Goal: Book appointment/travel/reservation

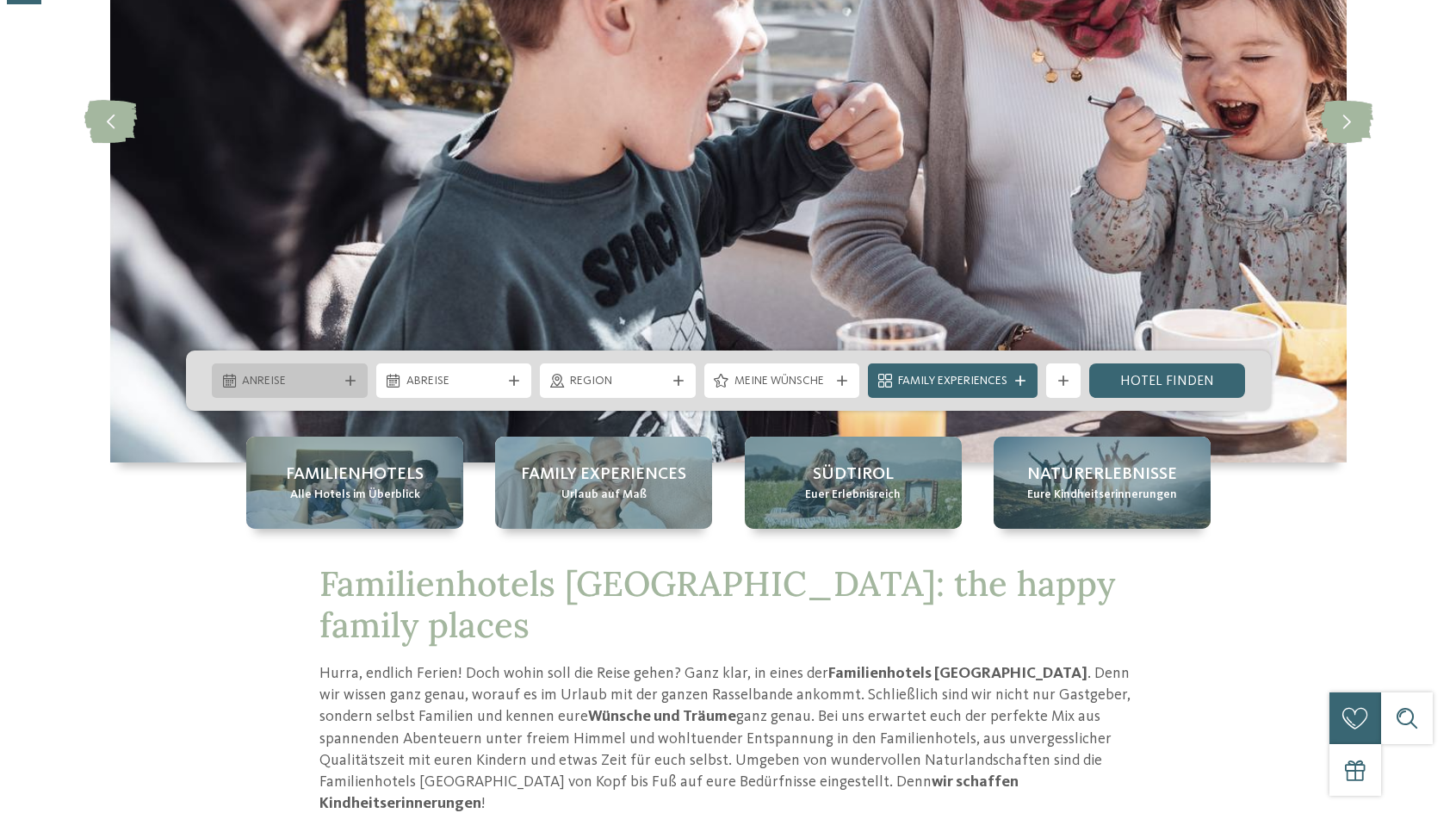
scroll to position [345, 0]
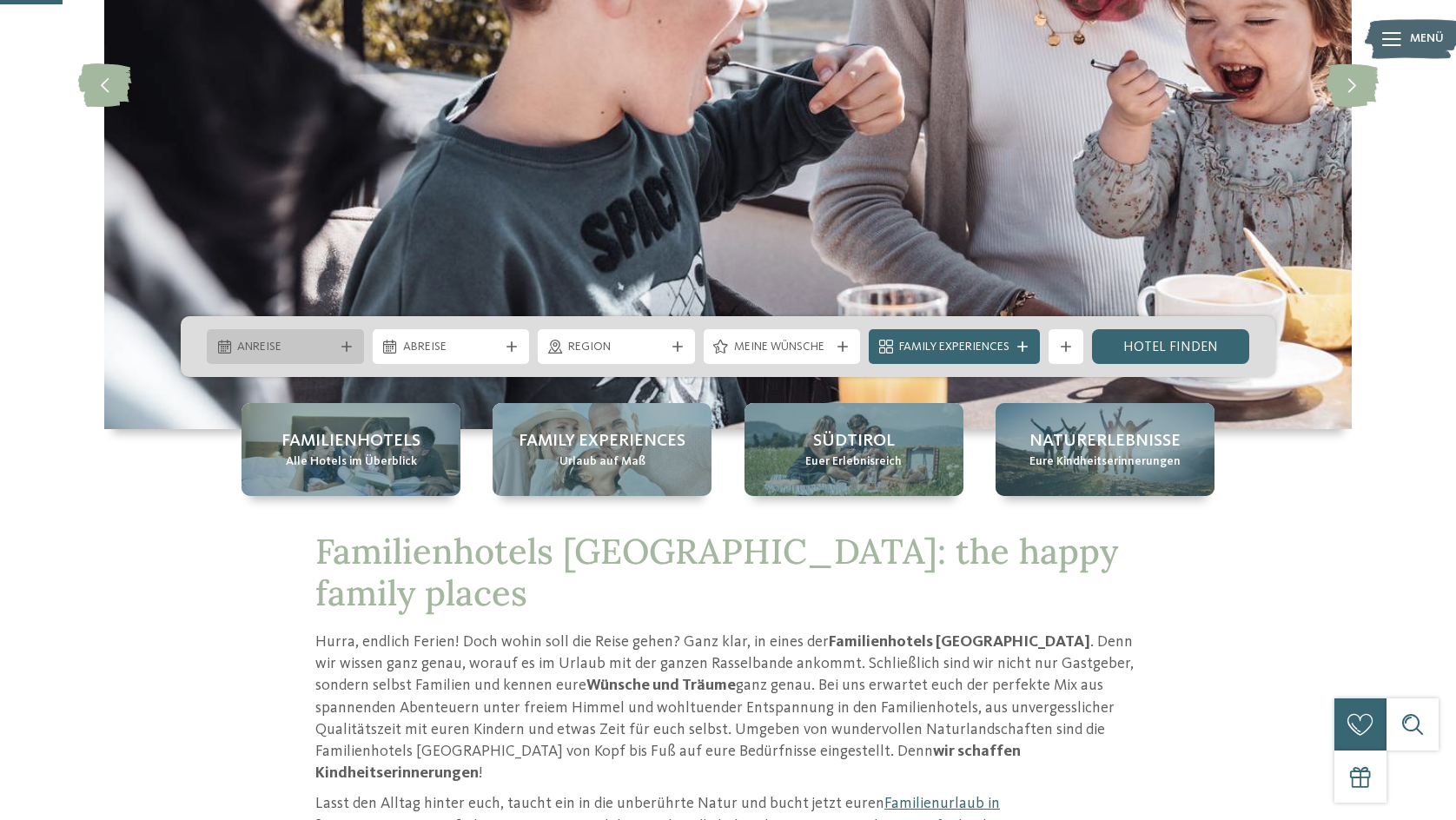
click at [257, 348] on span "Anreise" at bounding box center [285, 348] width 97 height 18
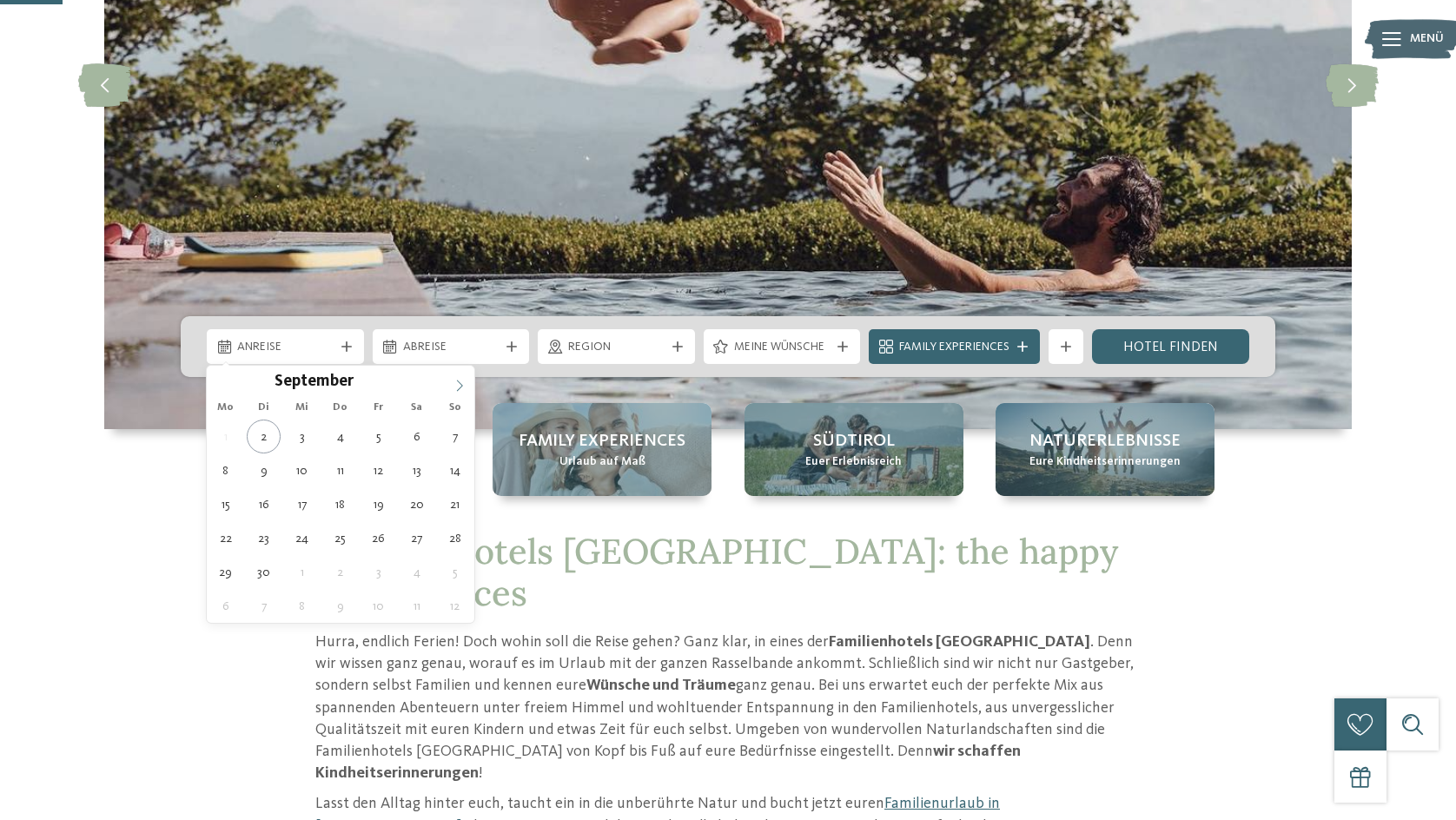
click at [456, 383] on icon at bounding box center [460, 386] width 12 height 12
type input "****"
click at [456, 383] on icon at bounding box center [460, 386] width 12 height 12
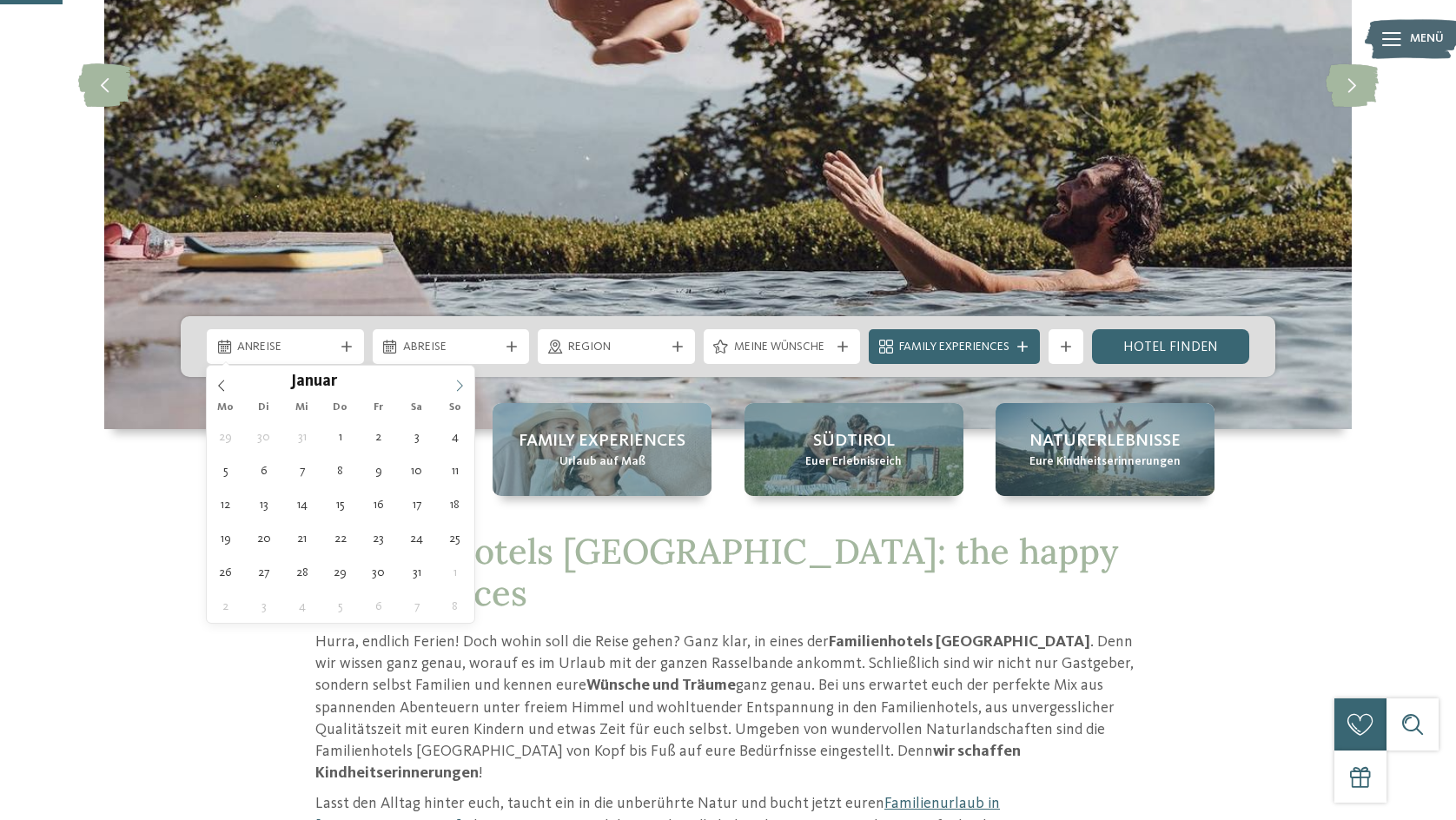
click at [456, 383] on icon at bounding box center [460, 386] width 12 height 12
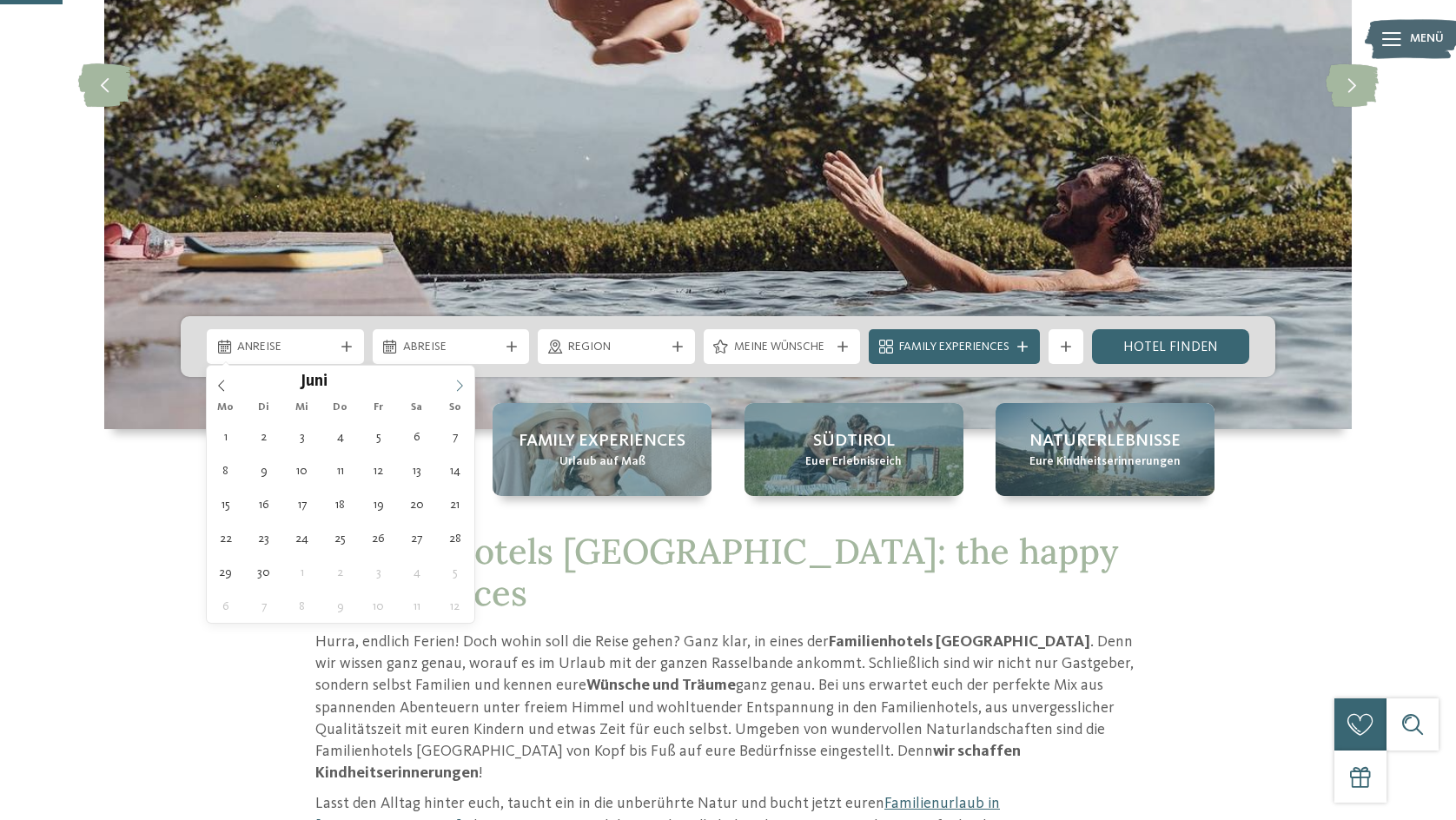
click at [456, 383] on icon at bounding box center [460, 386] width 12 height 12
click at [462, 378] on span at bounding box center [460, 381] width 29 height 29
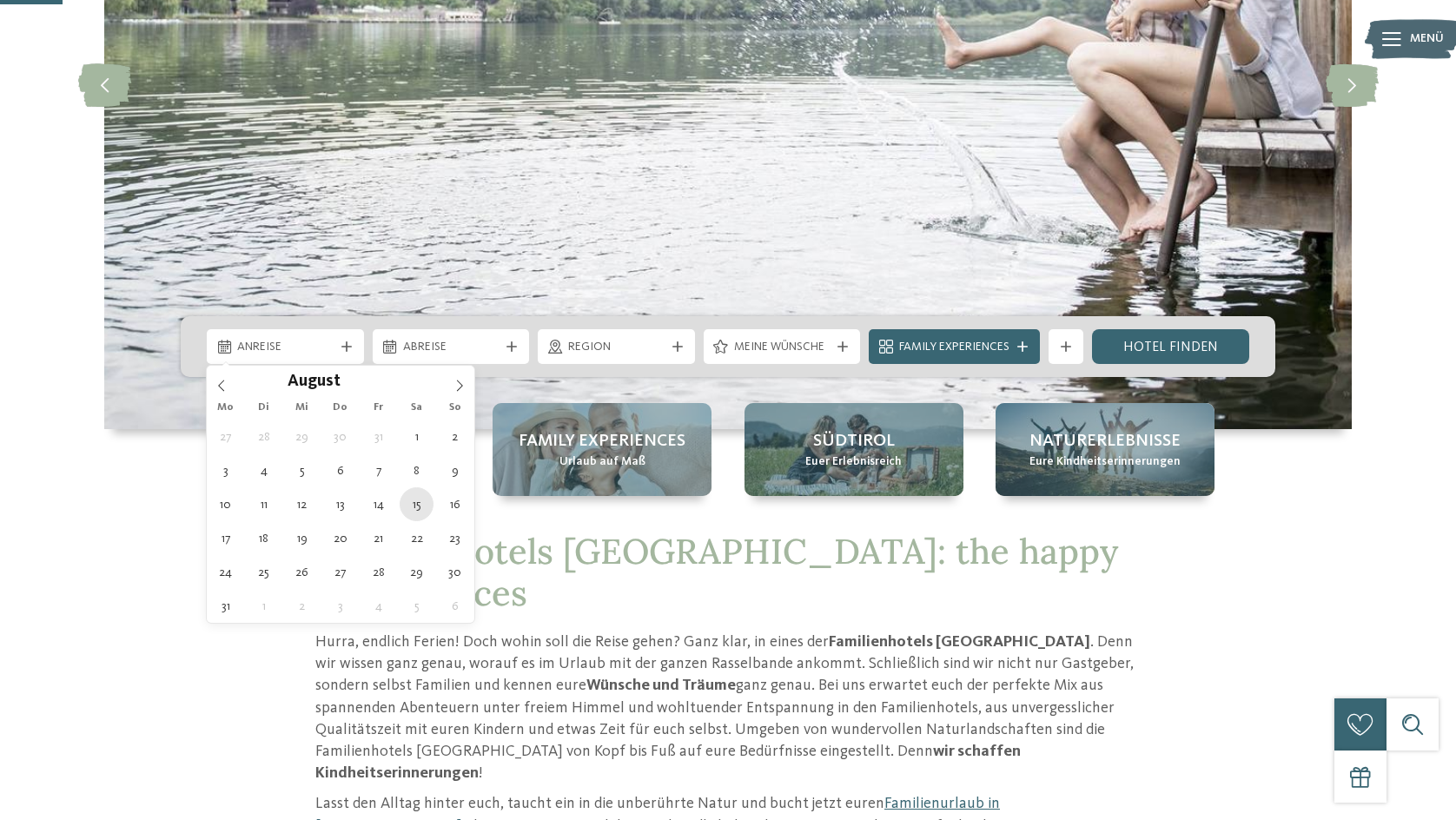
type div "[DATE]"
type input "****"
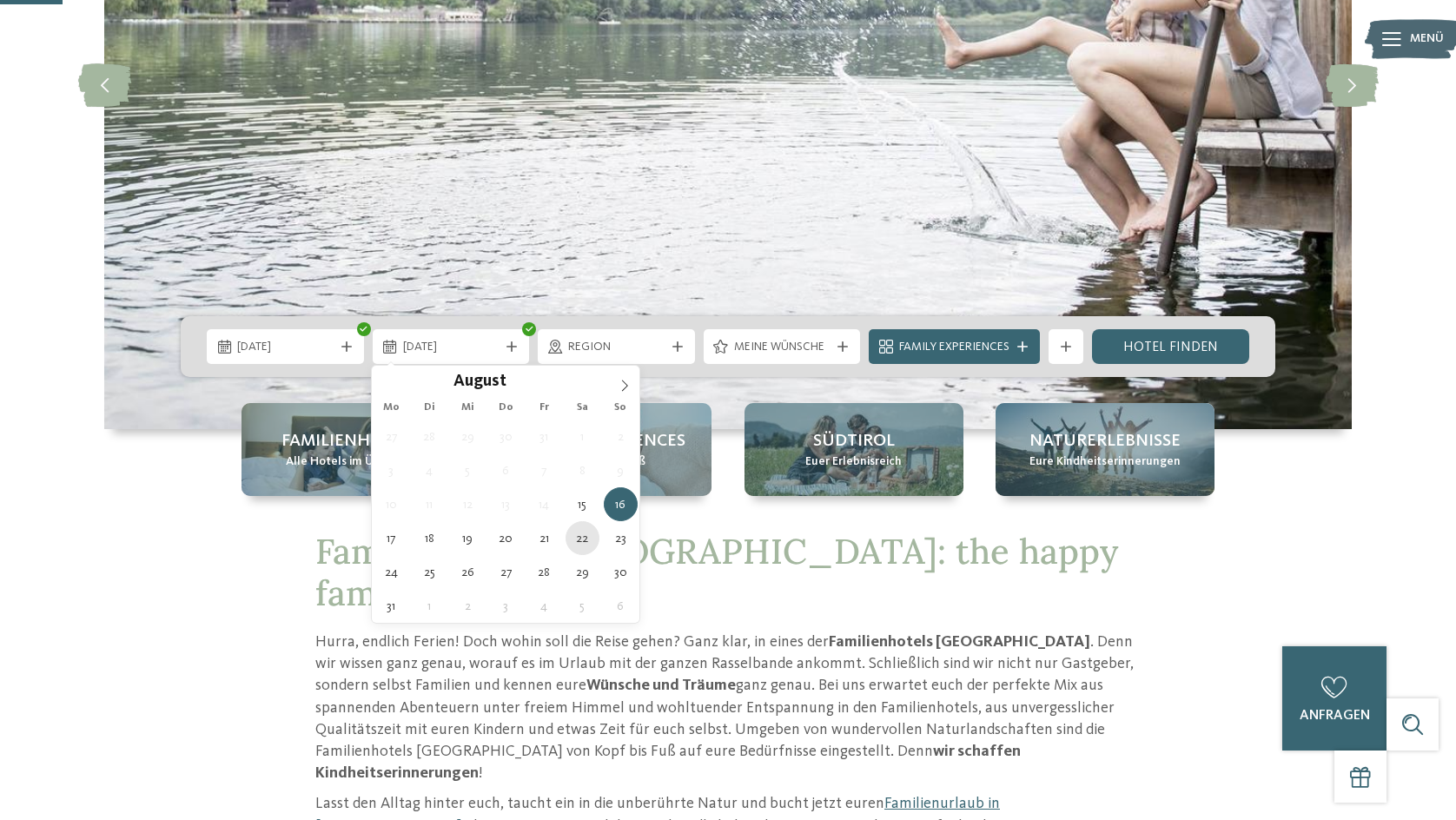
type div "[DATE]"
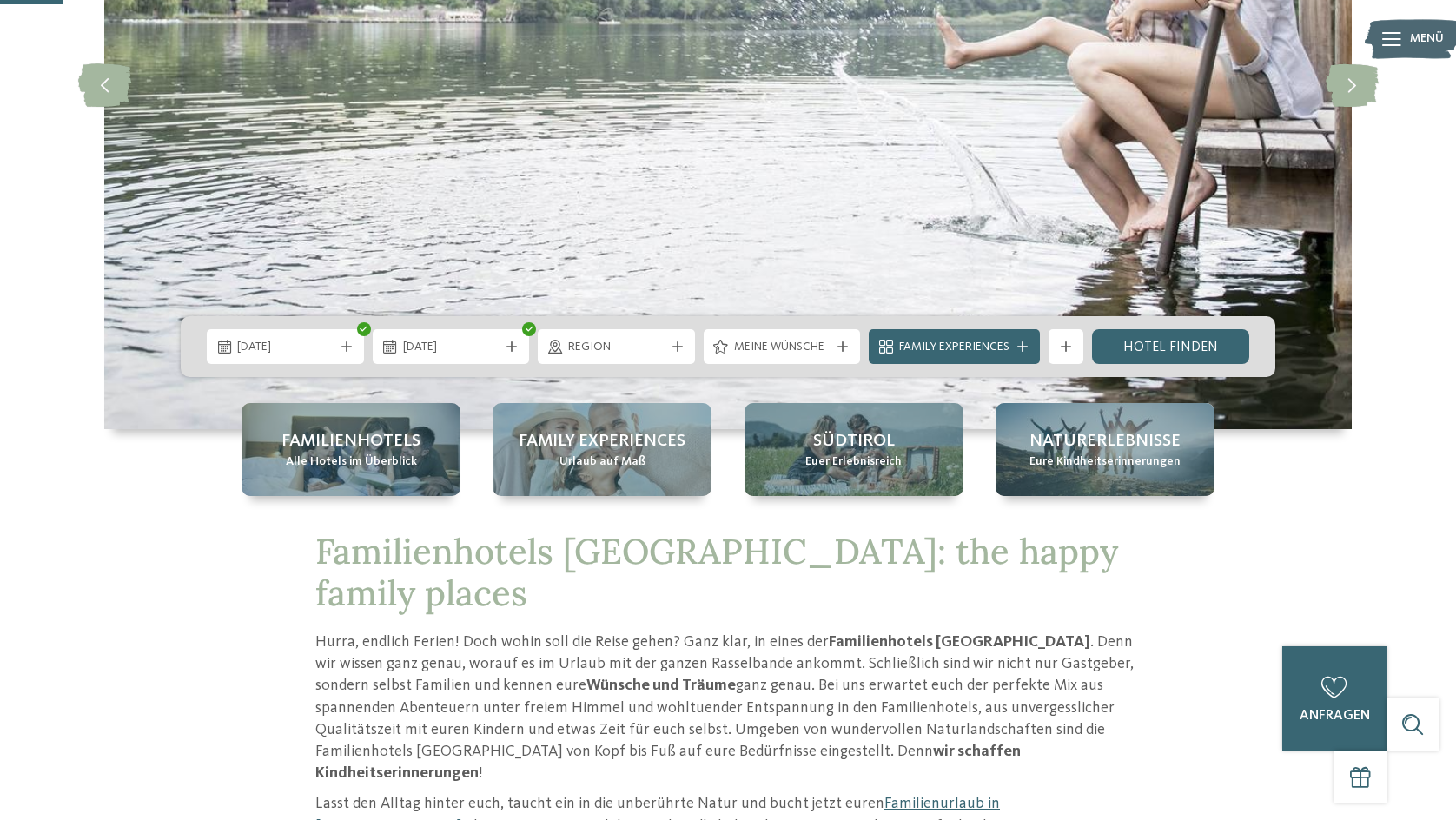
click at [312, 368] on div "[DATE] [DATE]" at bounding box center [728, 347] width 1095 height 61
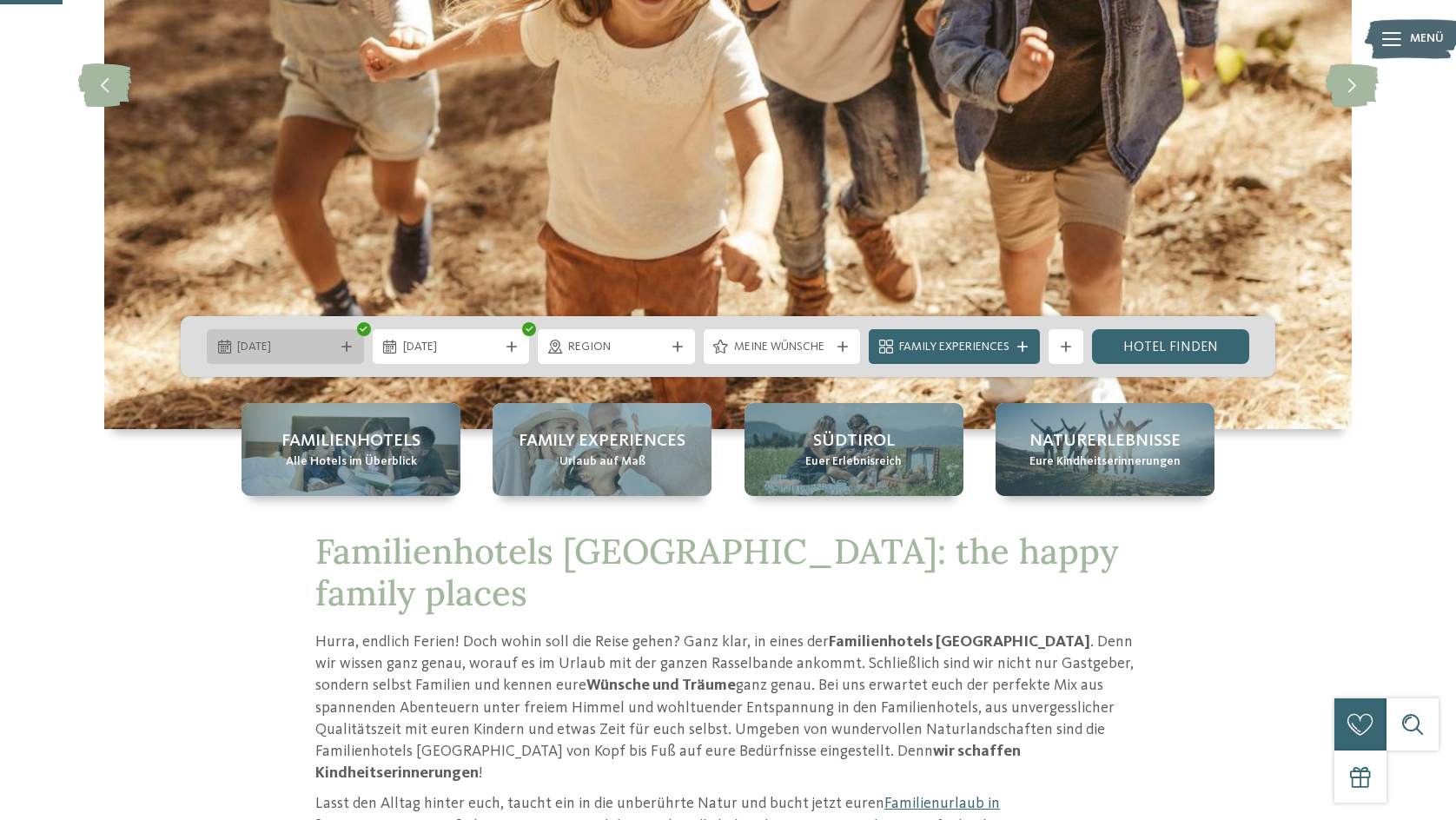
click at [296, 357] on div "[DATE]" at bounding box center [285, 347] width 157 height 35
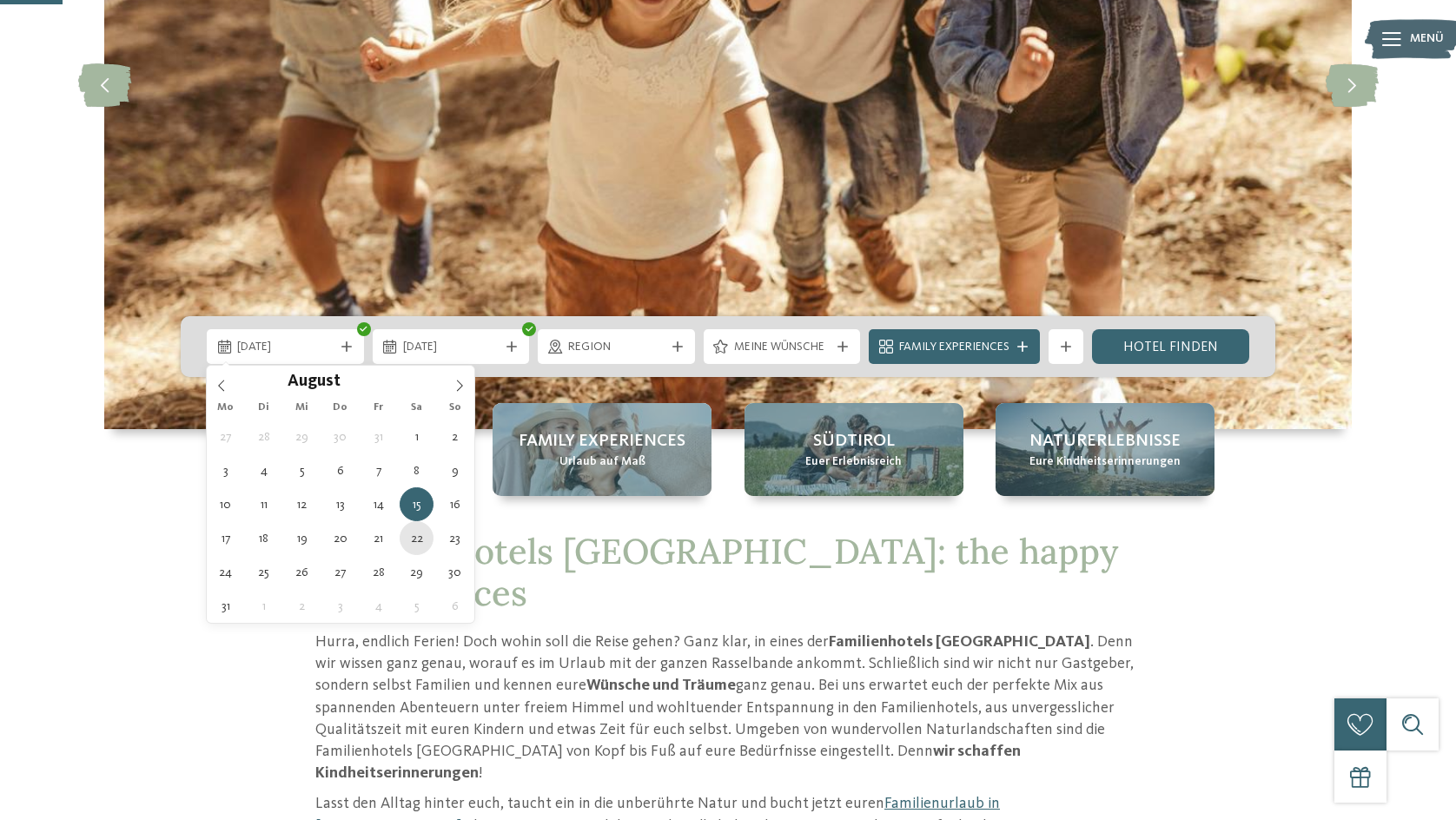
type div "[DATE]"
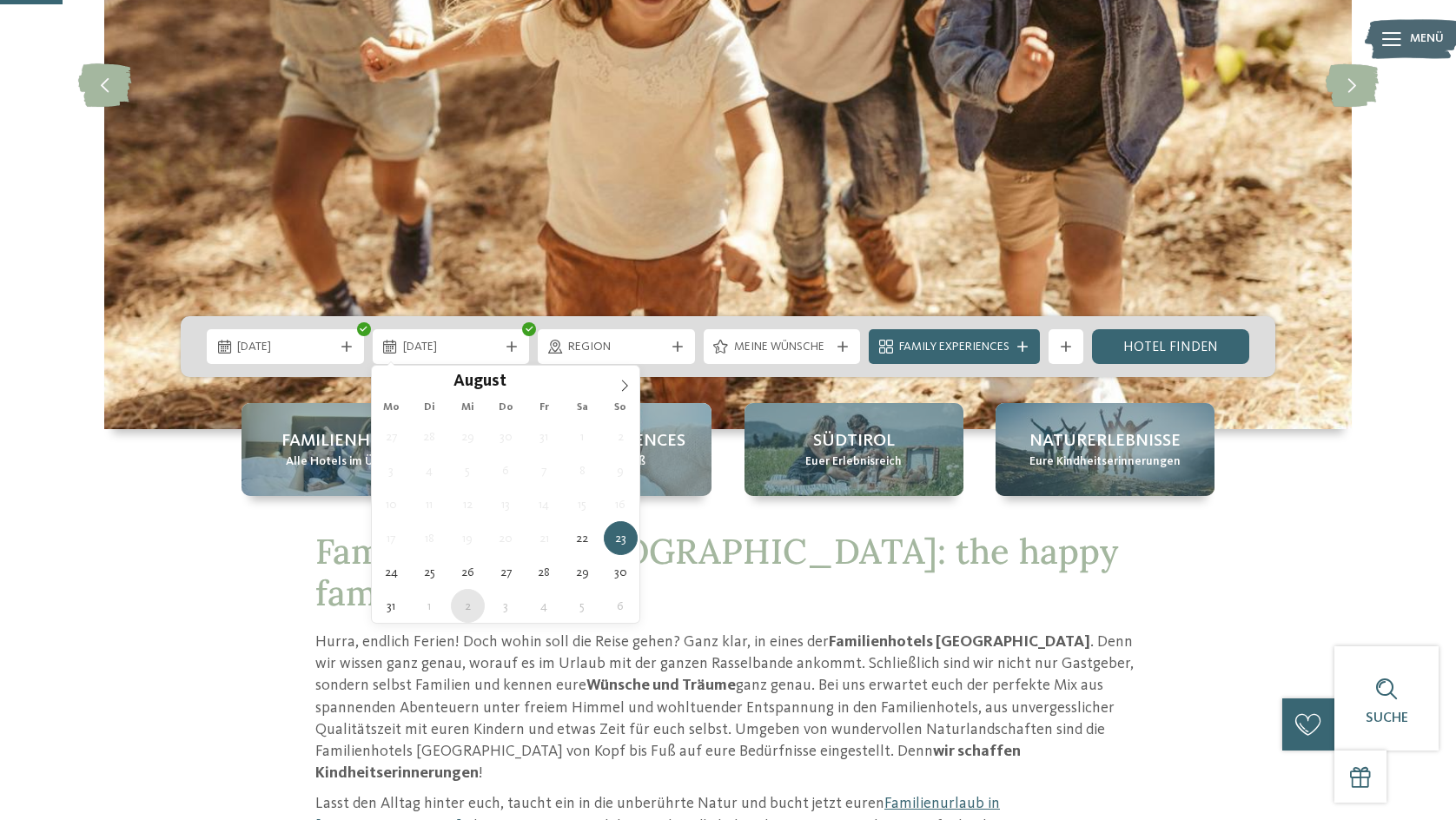
type div "[DATE]"
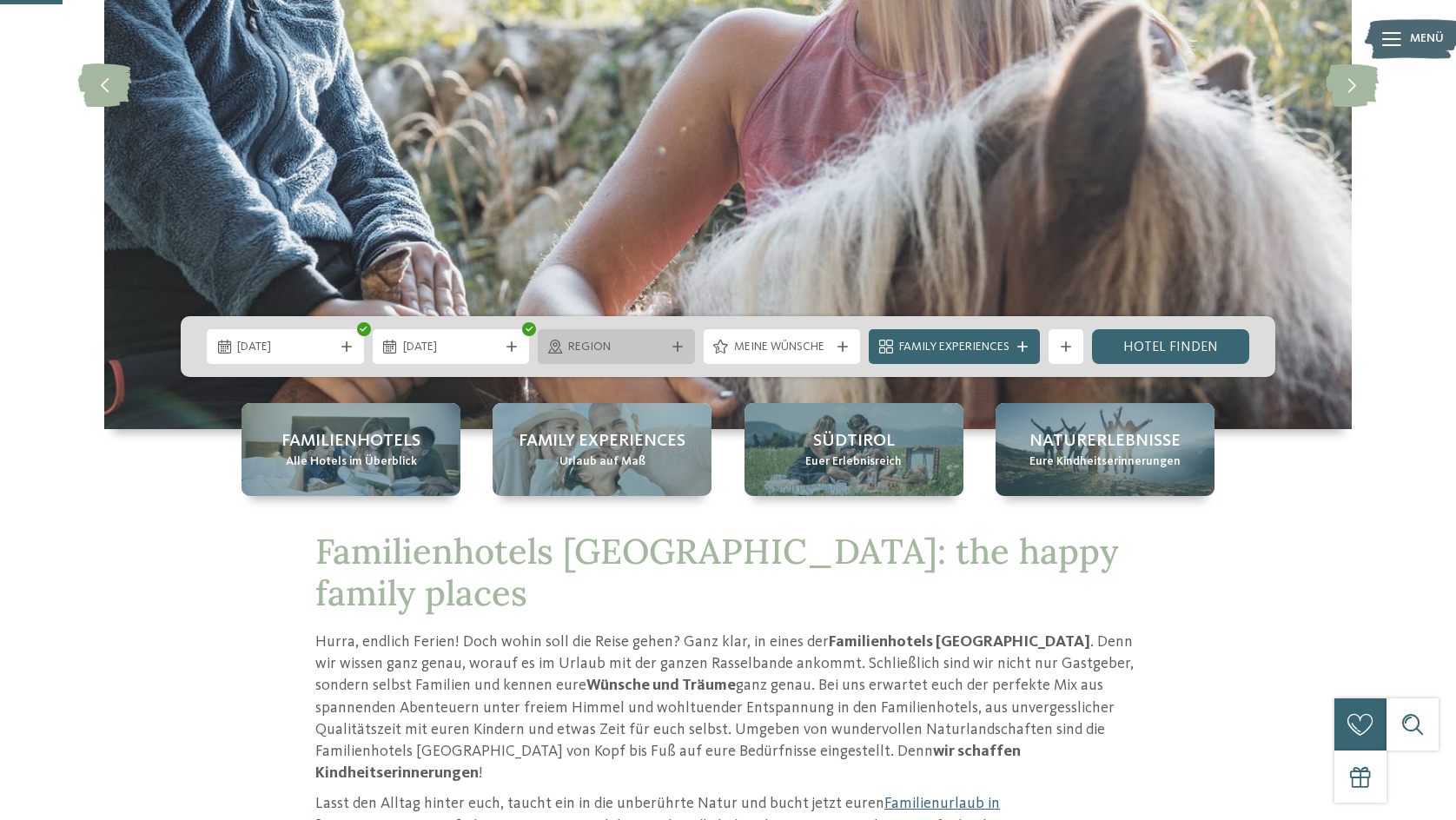
click at [597, 340] on span "Region" at bounding box center [616, 348] width 97 height 18
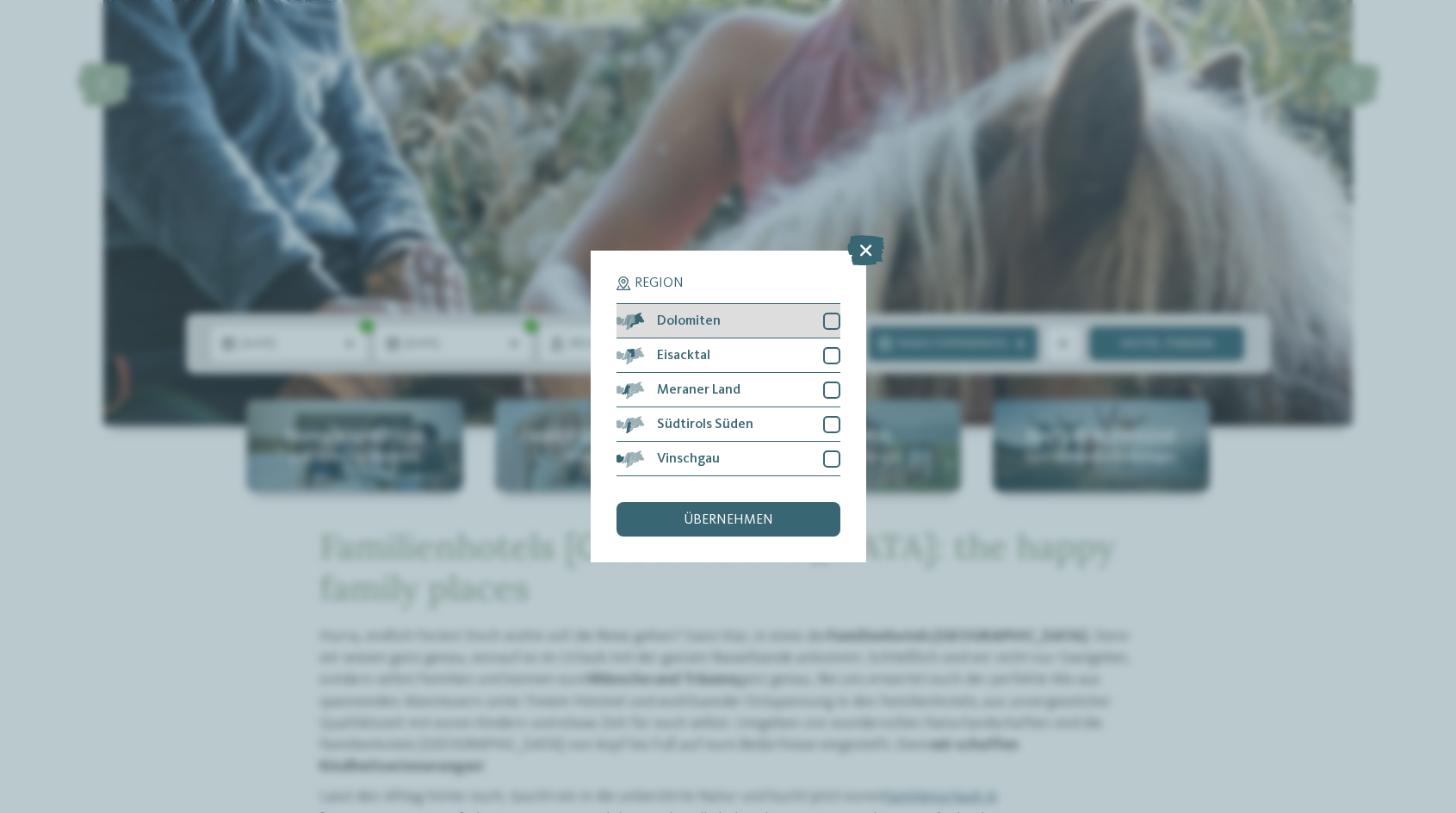
click at [832, 325] on div at bounding box center [832, 321] width 17 height 17
drag, startPoint x: 832, startPoint y: 350, endPoint x: 832, endPoint y: 364, distance: 14.0
click at [832, 358] on div at bounding box center [832, 356] width 17 height 17
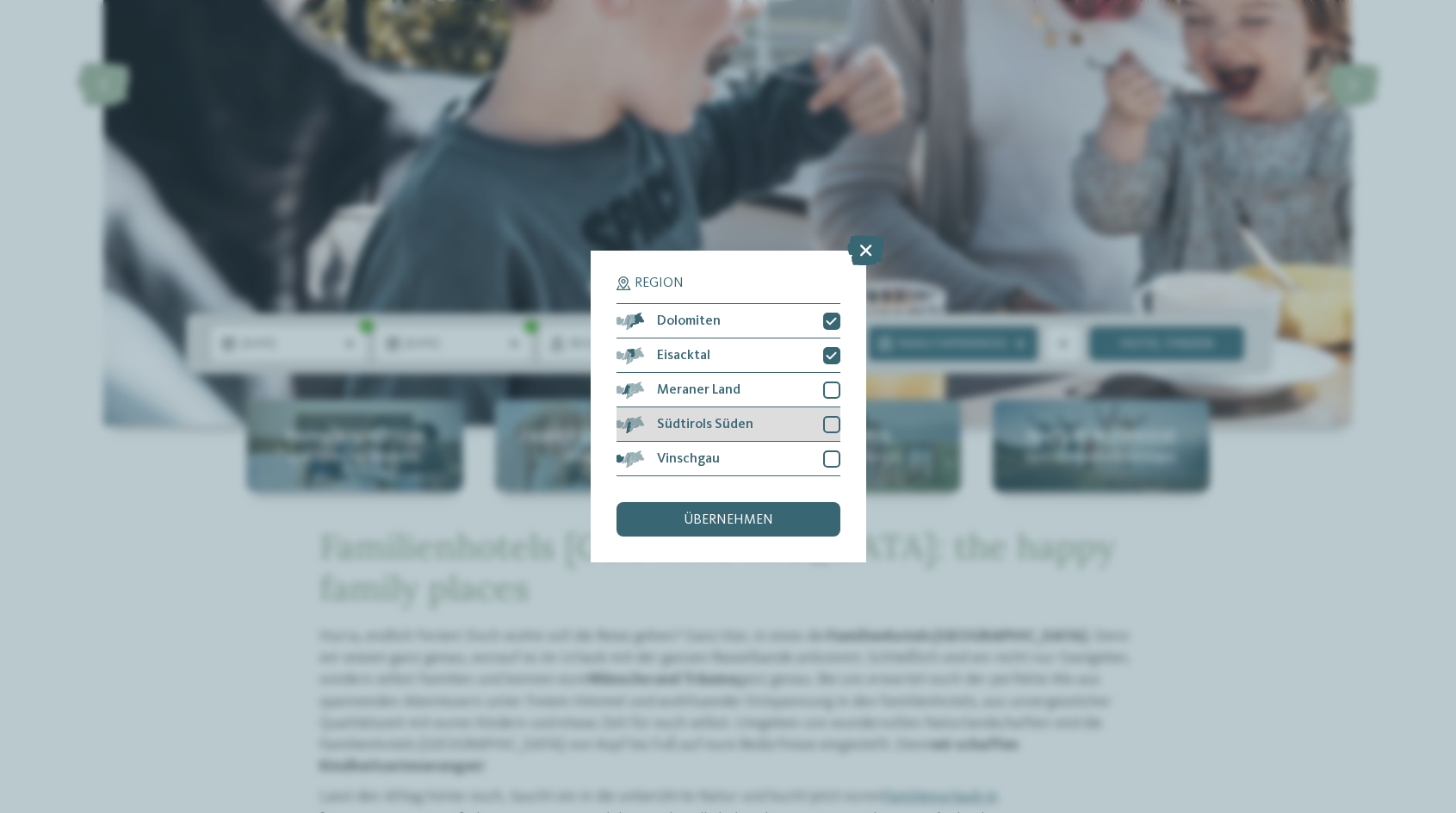
drag, startPoint x: 833, startPoint y: 388, endPoint x: 834, endPoint y: 414, distance: 26.0
click at [834, 395] on div at bounding box center [832, 390] width 17 height 17
click at [831, 426] on div at bounding box center [832, 425] width 17 height 17
drag, startPoint x: 833, startPoint y: 458, endPoint x: 803, endPoint y: 511, distance: 60.9
click at [828, 466] on div at bounding box center [832, 459] width 17 height 17
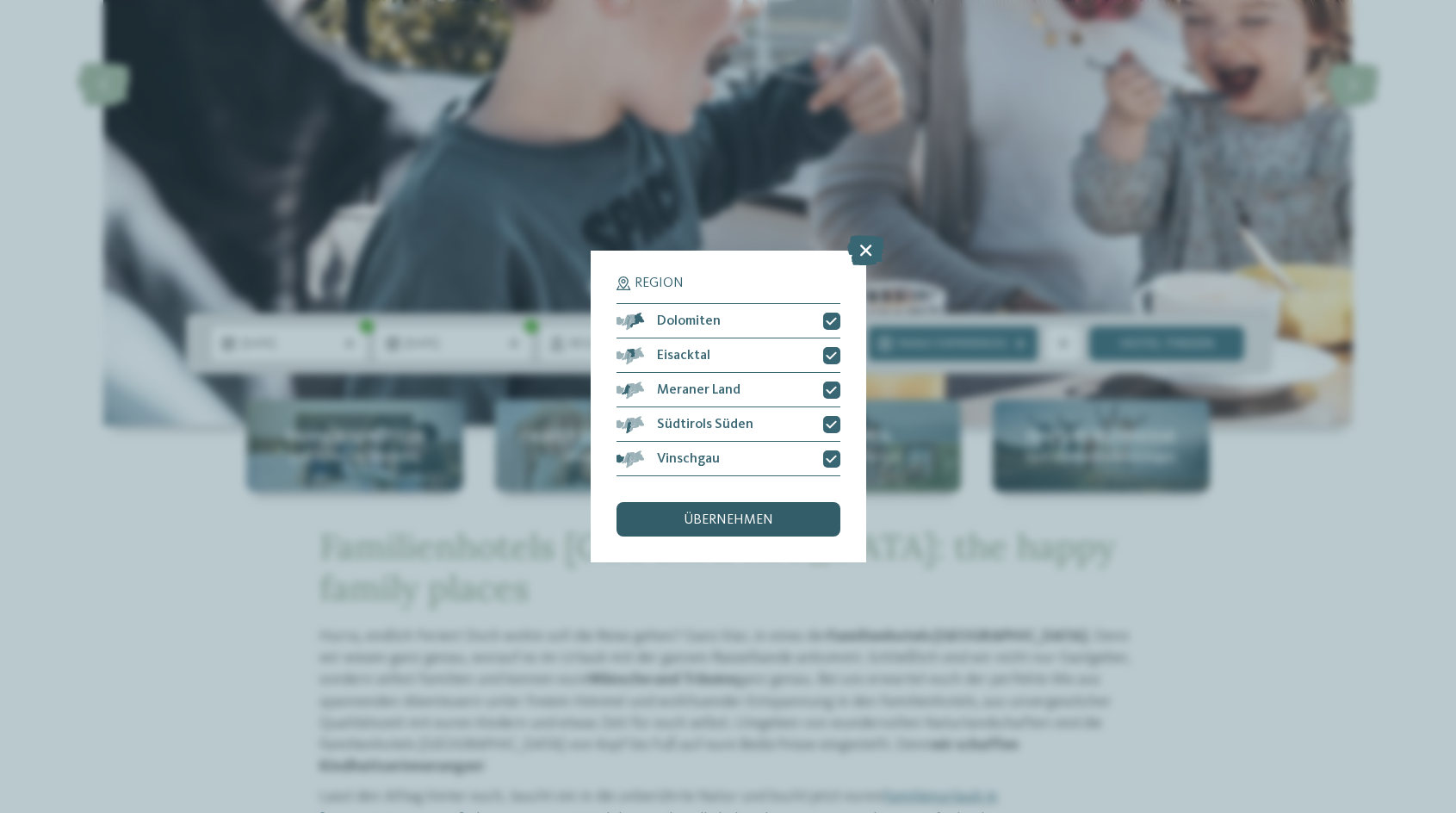
click at [783, 527] on div "übernehmen" at bounding box center [728, 520] width 223 height 35
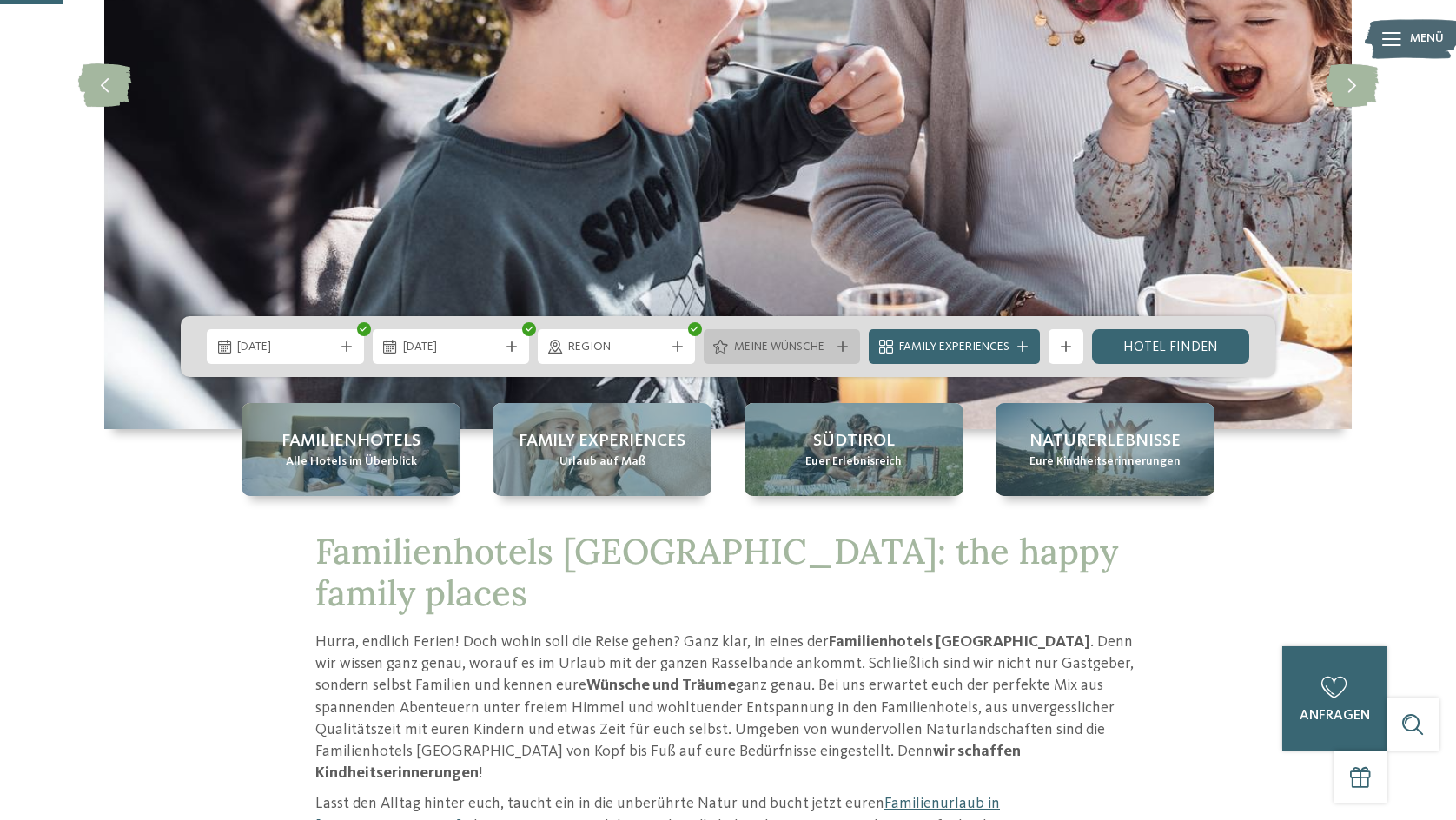
click at [848, 349] on div at bounding box center [843, 347] width 18 height 11
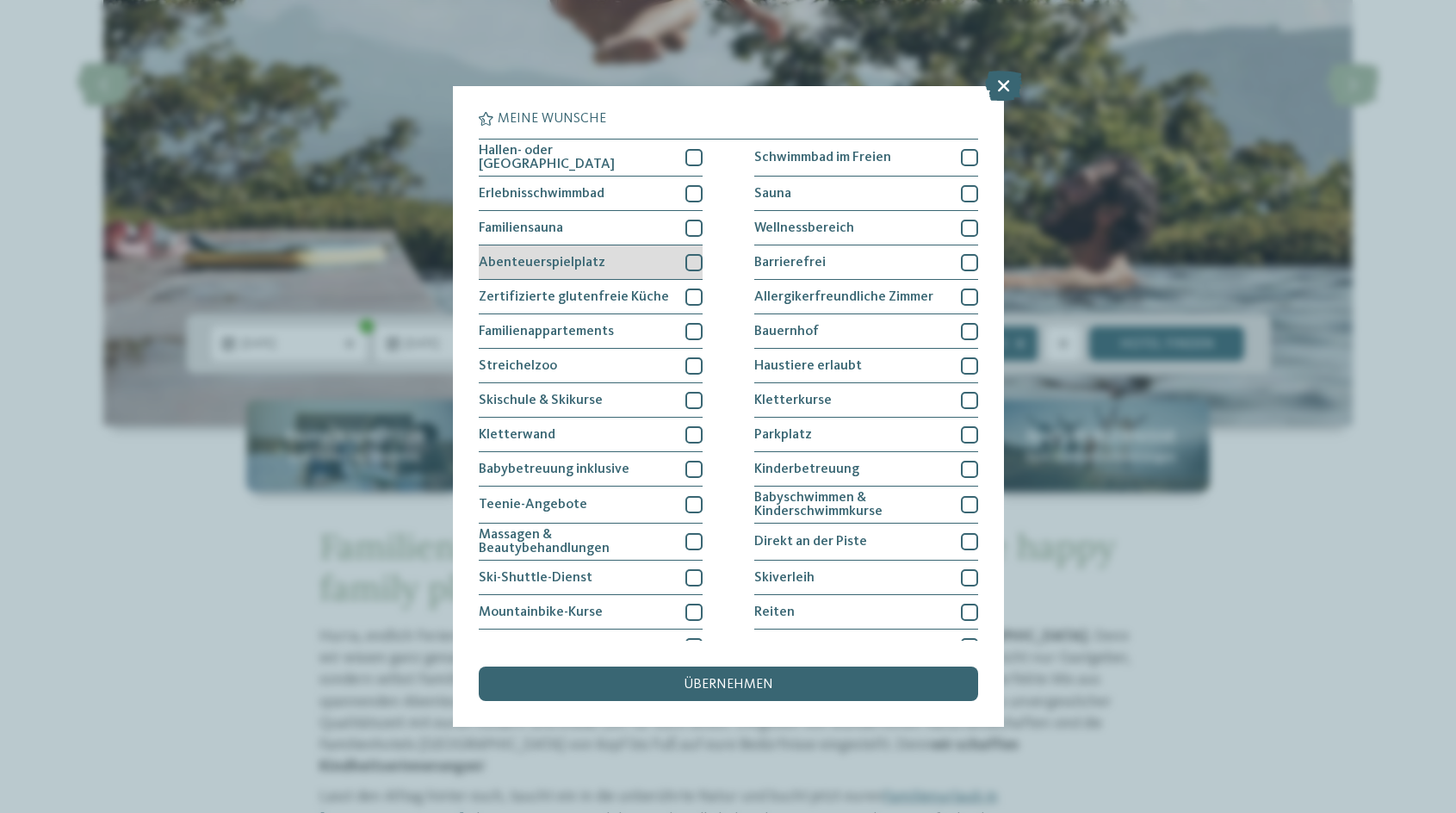
click at [568, 251] on div "Abenteuerspielplatz" at bounding box center [590, 263] width 223 height 35
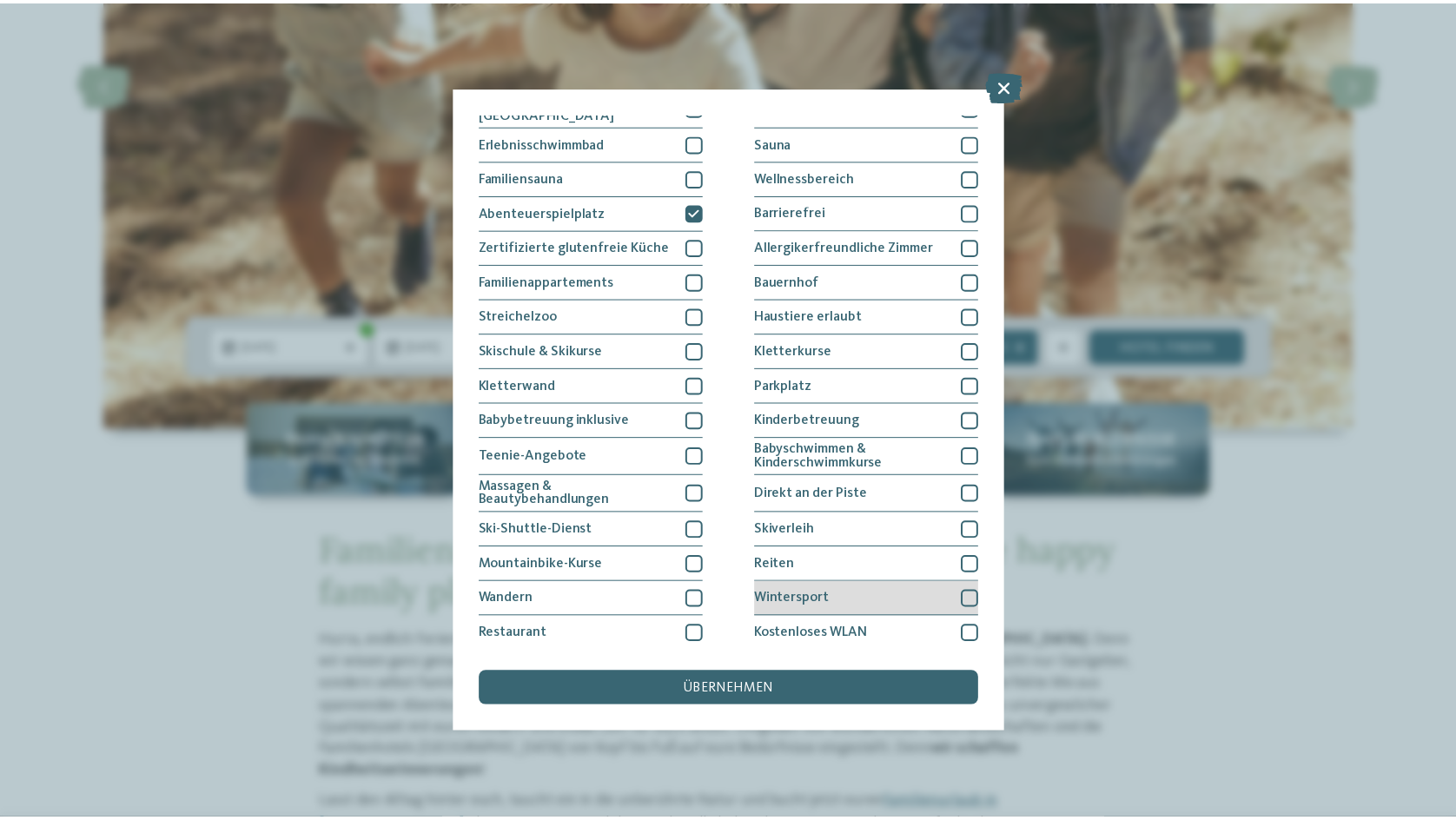
scroll to position [0, 0]
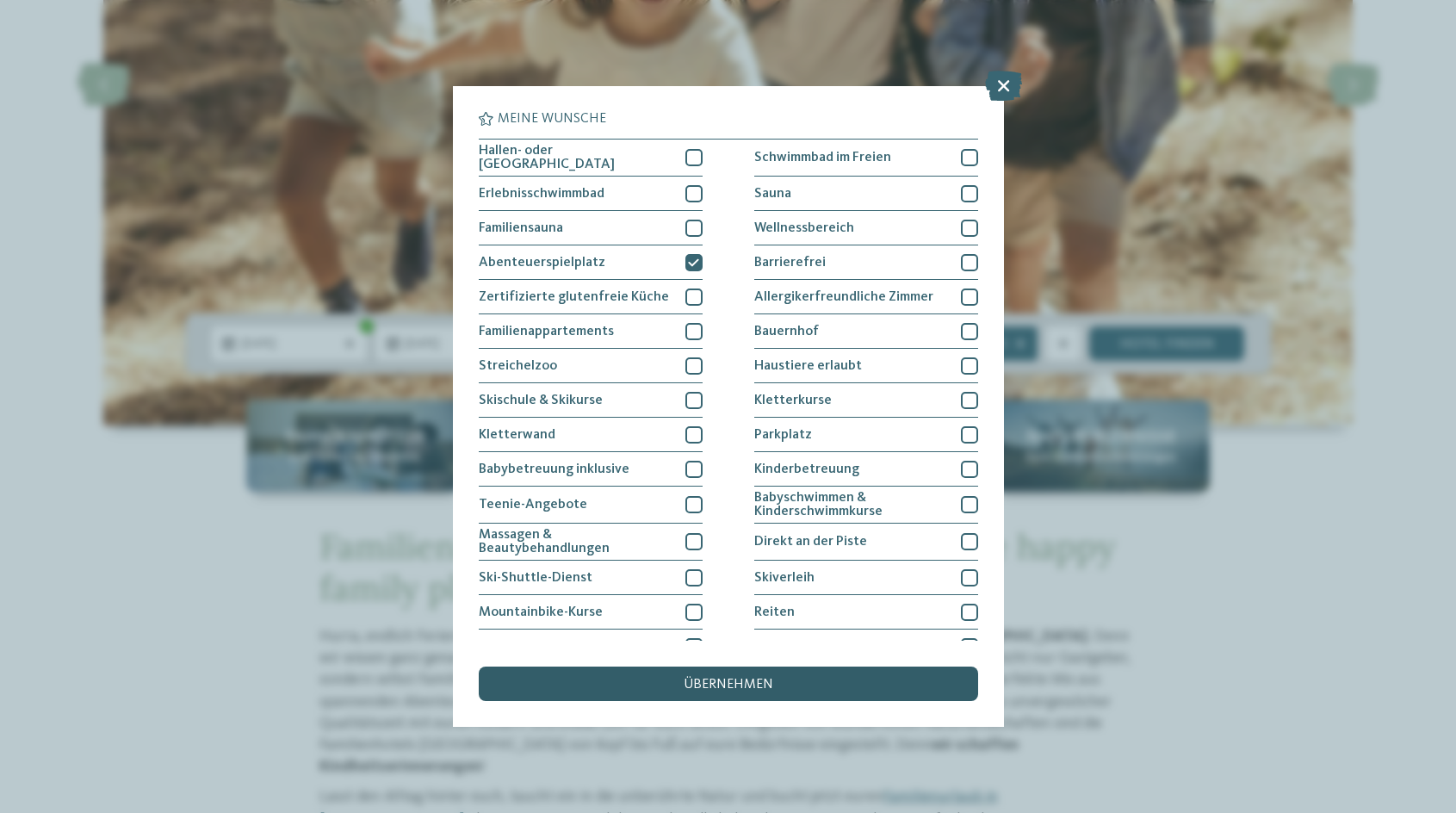
click at [815, 672] on div "übernehmen" at bounding box center [728, 684] width 499 height 35
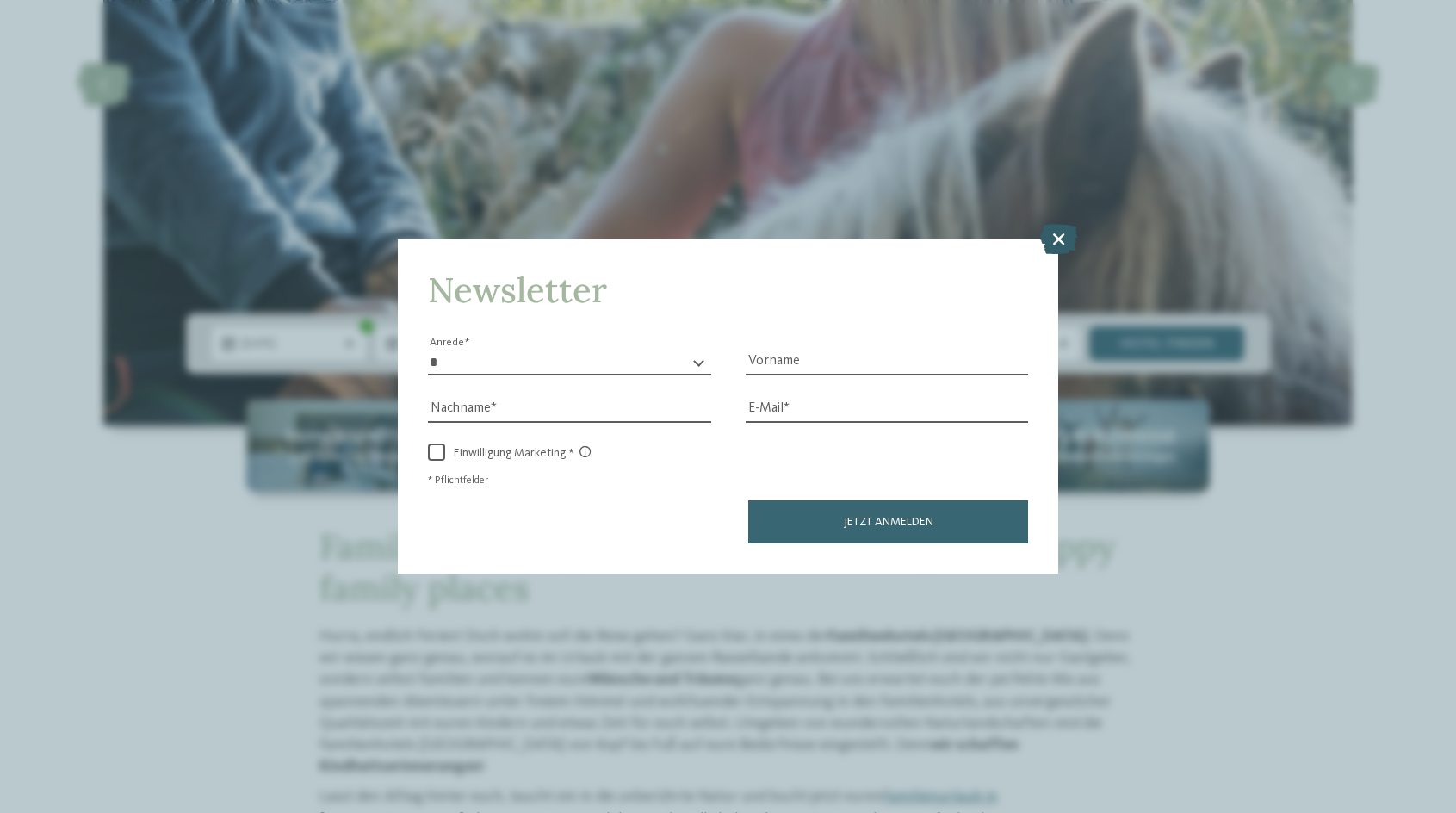
click at [1059, 246] on icon at bounding box center [1058, 237] width 37 height 30
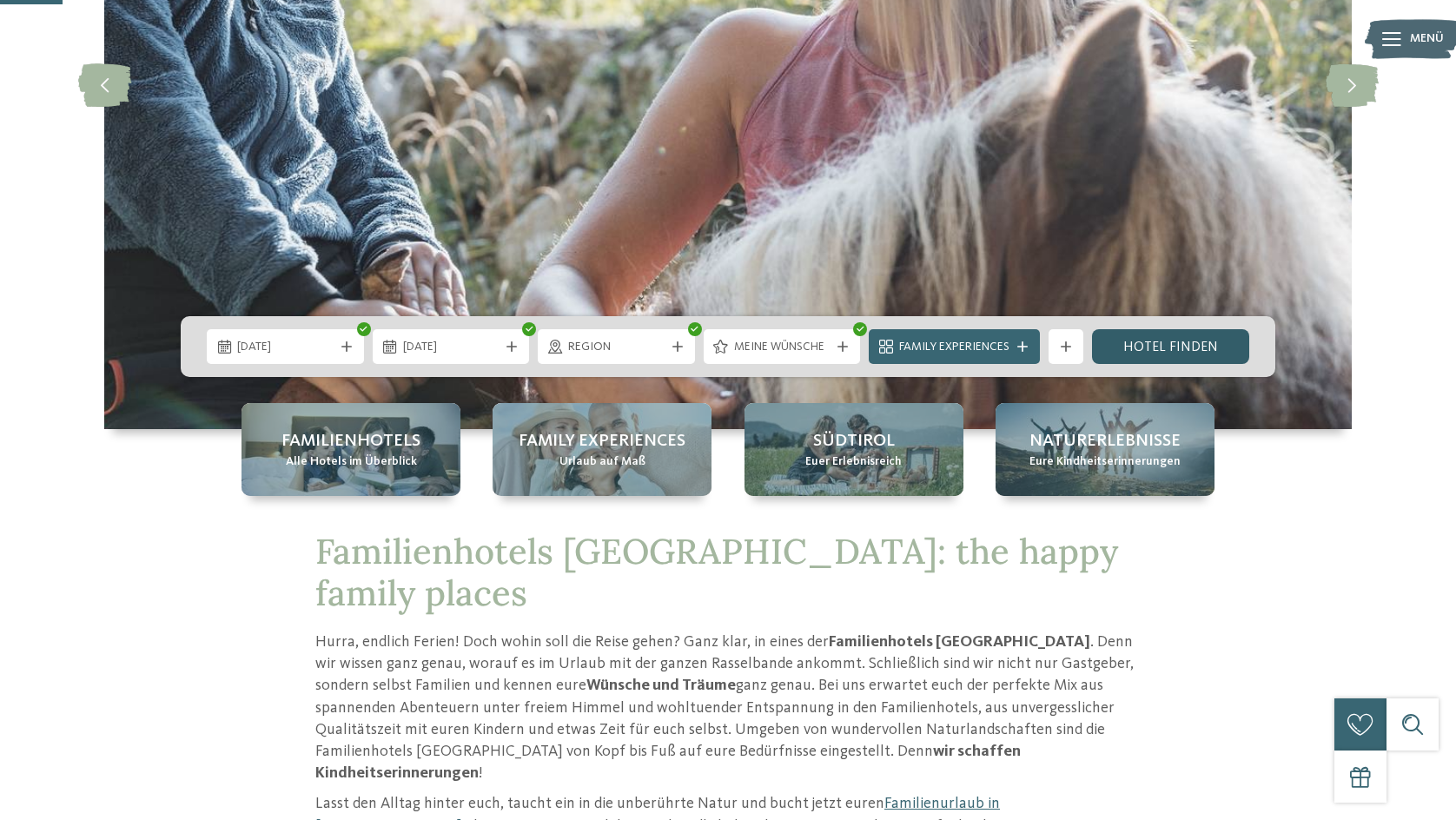
click at [1187, 350] on link "Hotel finden" at bounding box center [1171, 347] width 157 height 35
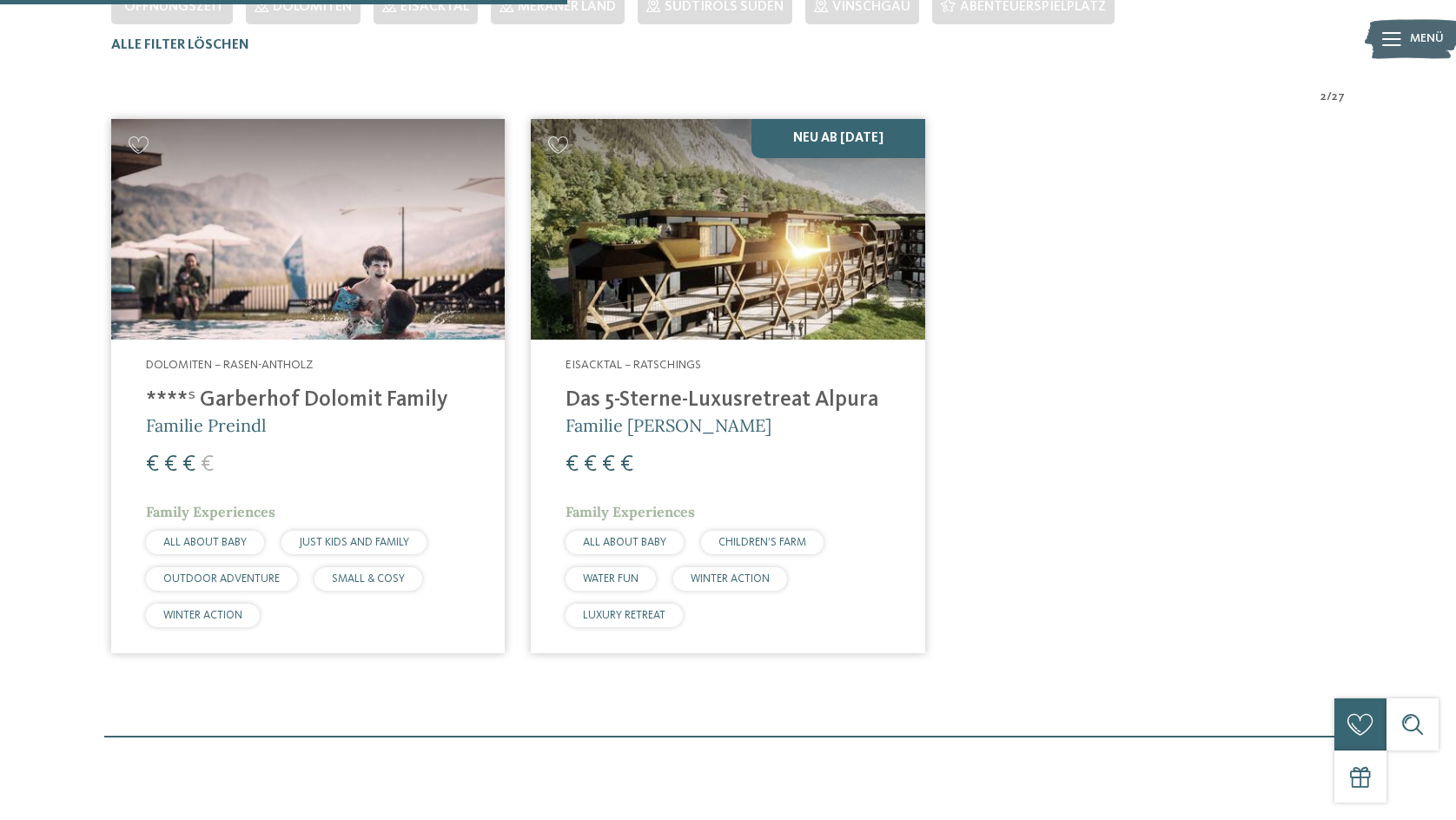
scroll to position [570, 0]
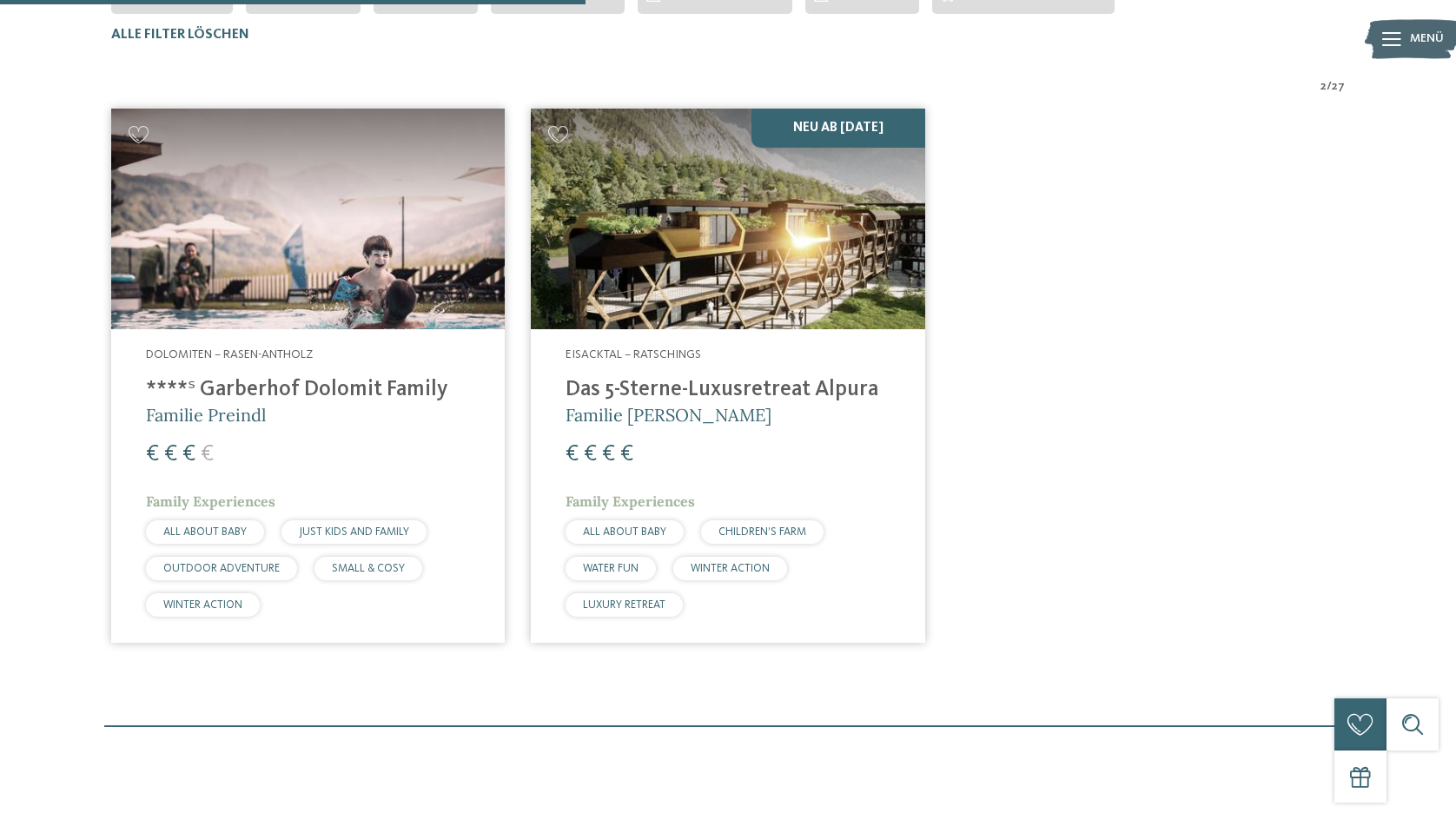
click at [267, 386] on h4 "****ˢ Garberhof Dolomit Family" at bounding box center [308, 390] width 324 height 26
